Goal: Information Seeking & Learning: Check status

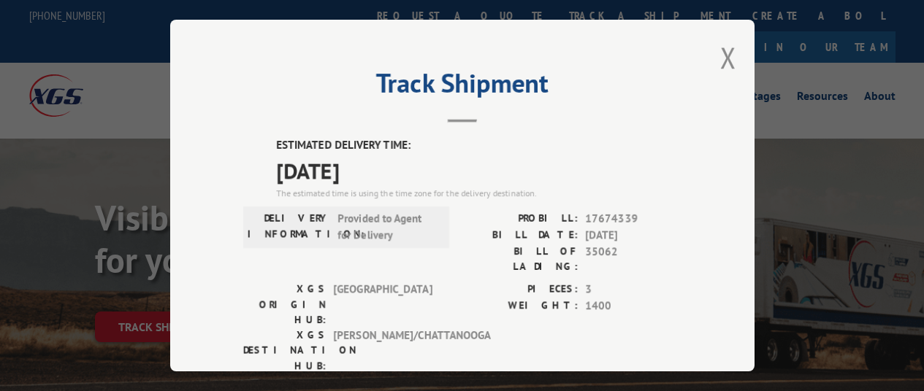
scroll to position [73, 0]
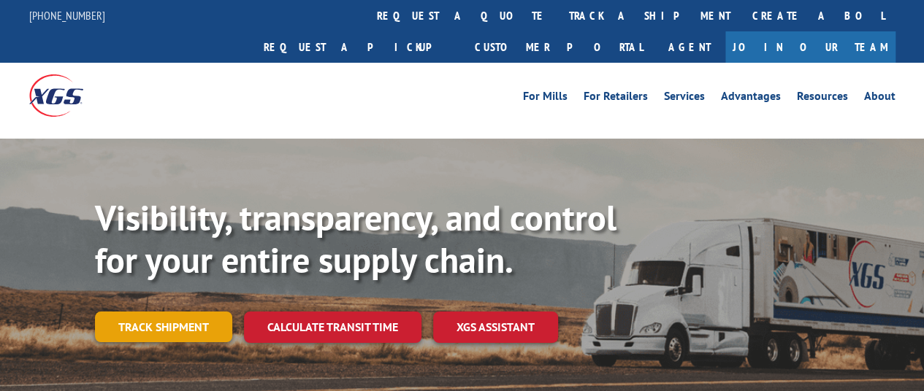
click at [188, 312] on link "Track shipment" at bounding box center [163, 327] width 137 height 31
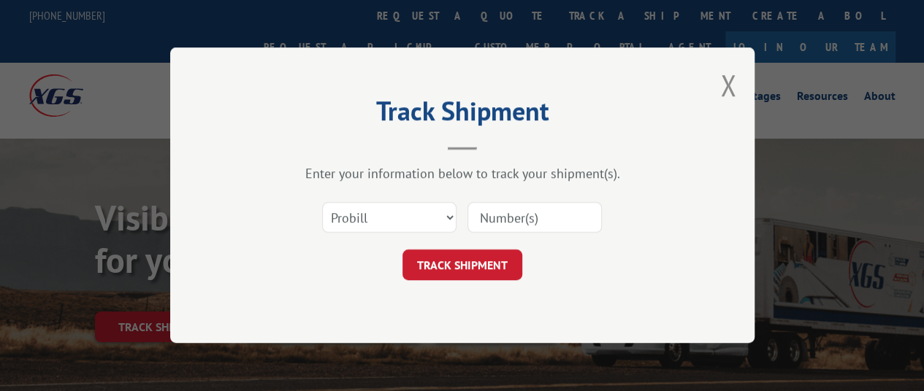
click at [539, 213] on input at bounding box center [534, 218] width 134 height 31
paste input "17674339"
type input "17674339"
click at [473, 269] on button "TRACK SHIPMENT" at bounding box center [462, 265] width 120 height 31
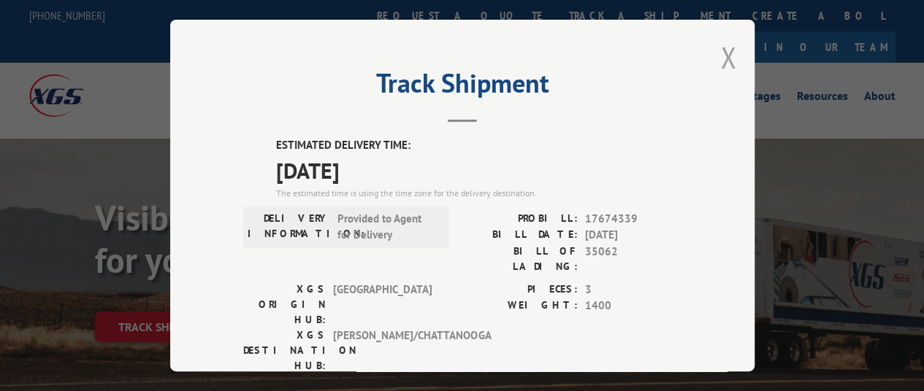
click at [727, 55] on button "Close modal" at bounding box center [728, 57] width 16 height 39
